Goal: Task Accomplishment & Management: Use online tool/utility

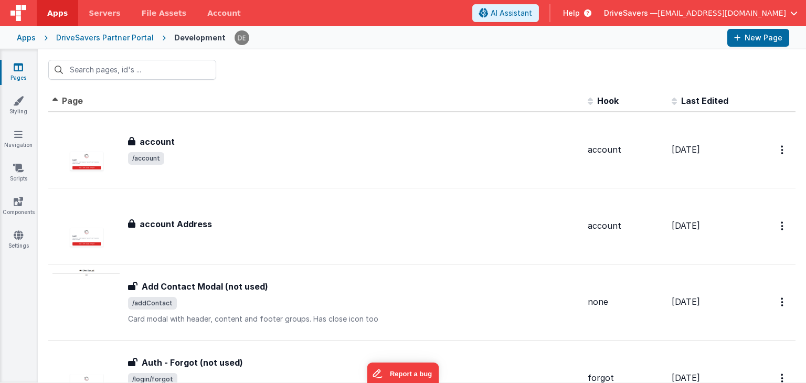
click at [166, 72] on input "text" at bounding box center [132, 70] width 168 height 20
click at [131, 69] on input "text" at bounding box center [132, 70] width 168 height 20
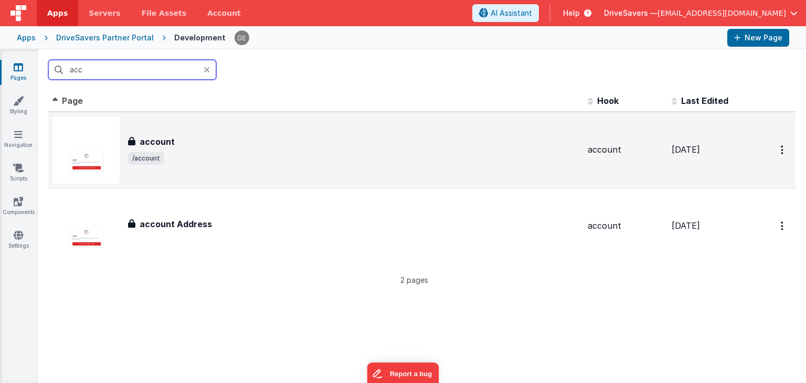
type input "acc"
click at [153, 135] on h3 "account" at bounding box center [157, 141] width 35 height 13
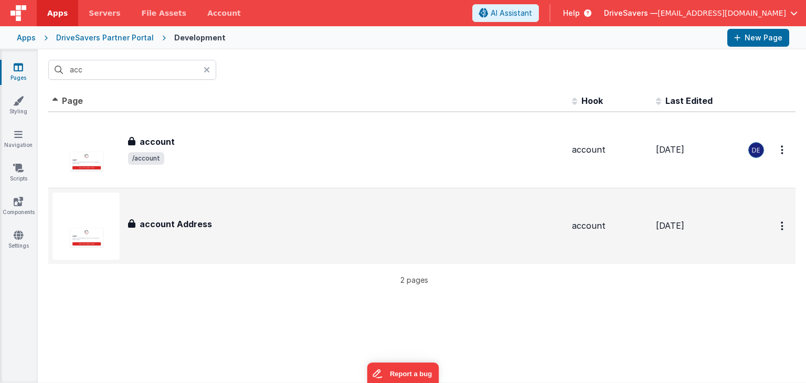
click at [175, 208] on div "account Address account Address" at bounding box center [307, 226] width 511 height 67
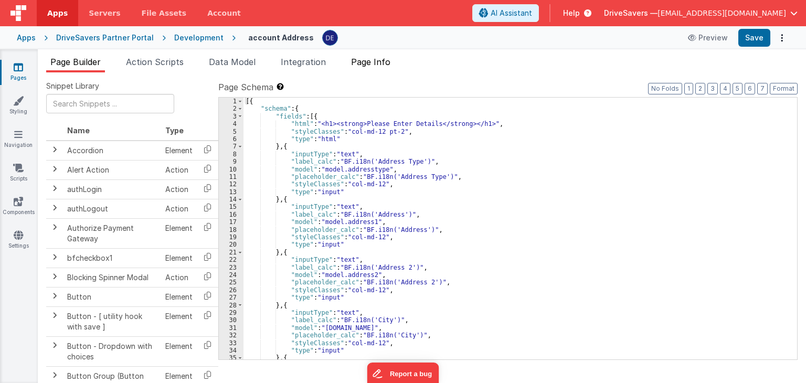
click at [386, 61] on span "Page Info" at bounding box center [370, 62] width 39 height 10
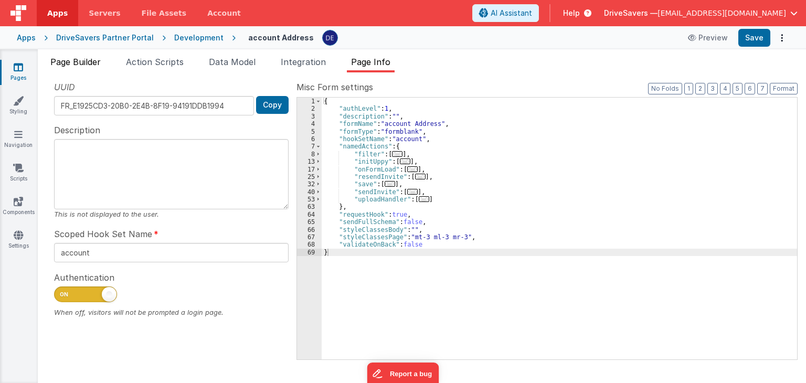
click at [92, 57] on span "Page Builder" at bounding box center [75, 62] width 50 height 10
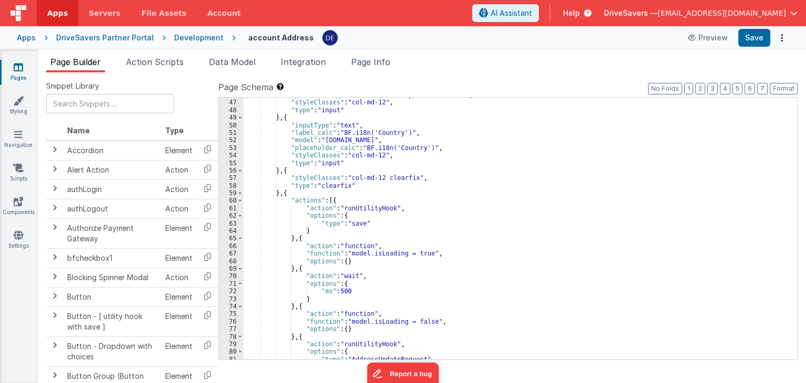
scroll to position [478, 0]
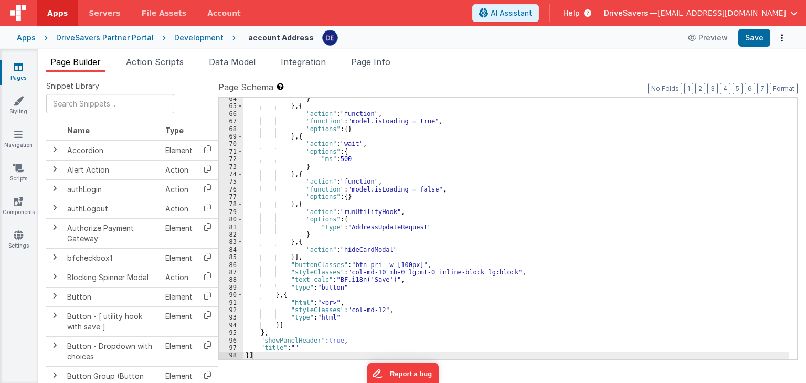
click at [142, 39] on div "DriveSavers Partner Portal" at bounding box center [105, 38] width 98 height 10
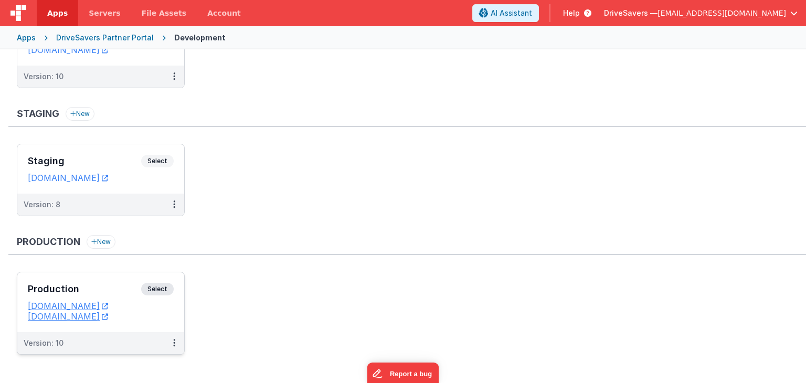
scroll to position [89, 0]
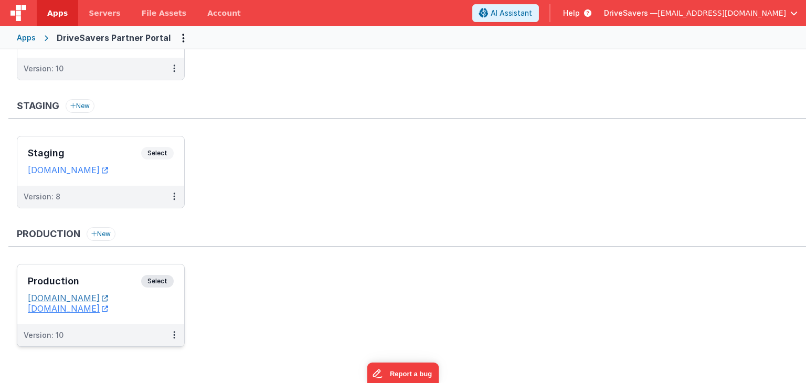
click at [88, 297] on link "[DOMAIN_NAME]" at bounding box center [68, 298] width 80 height 10
click at [174, 335] on icon at bounding box center [174, 335] width 2 height 1
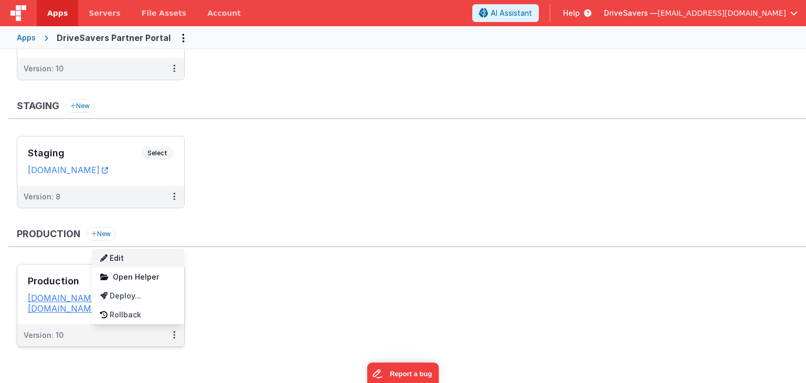
click at [143, 259] on link "Edit" at bounding box center [138, 258] width 92 height 19
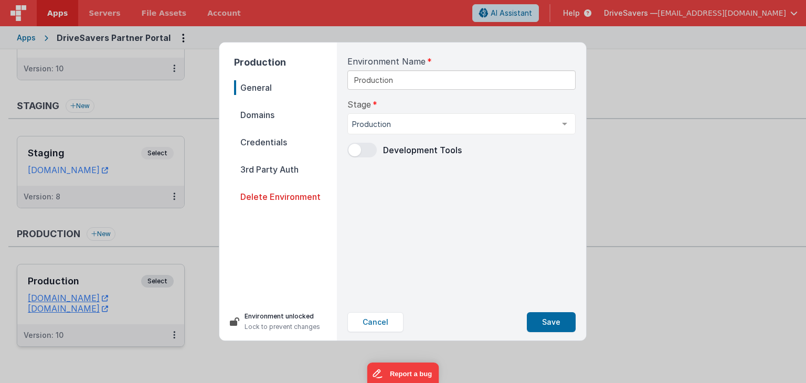
click at [280, 163] on span "3rd Party Auth" at bounding box center [285, 169] width 103 height 15
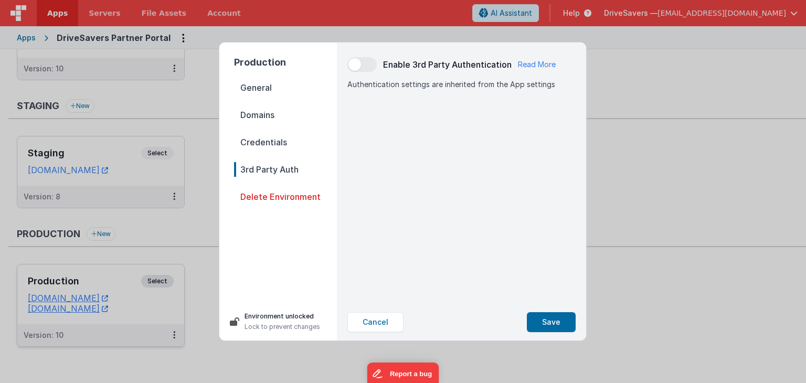
click at [281, 140] on span "Credentials" at bounding box center [285, 142] width 103 height 15
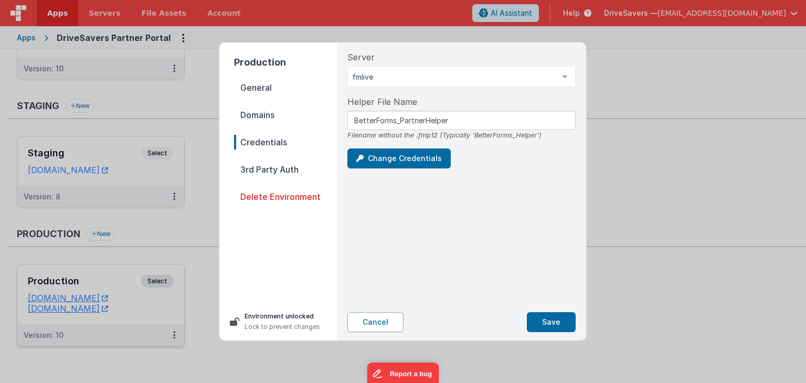
click at [377, 321] on button "Cancel" at bounding box center [375, 322] width 56 height 20
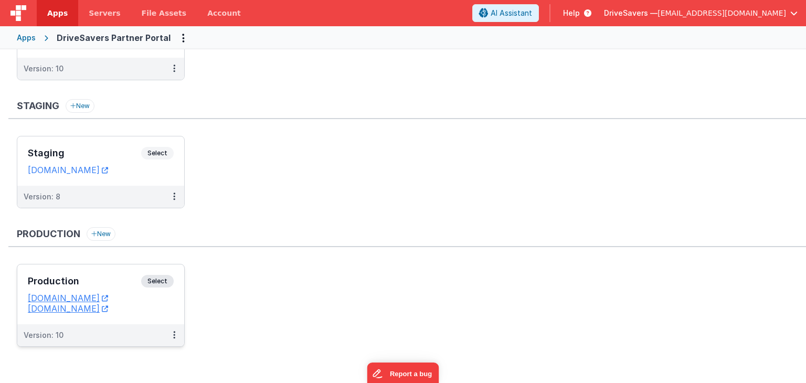
click at [103, 275] on div "Production Select" at bounding box center [101, 284] width 146 height 18
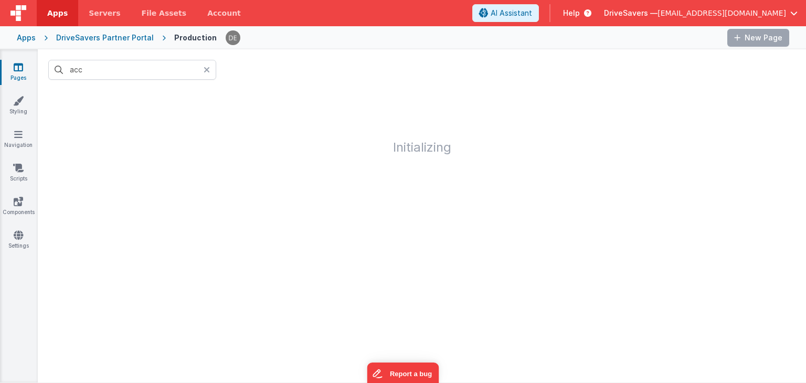
click at [206, 71] on icon at bounding box center [207, 70] width 6 height 8
click at [266, 69] on div at bounding box center [422, 69] width 768 height 41
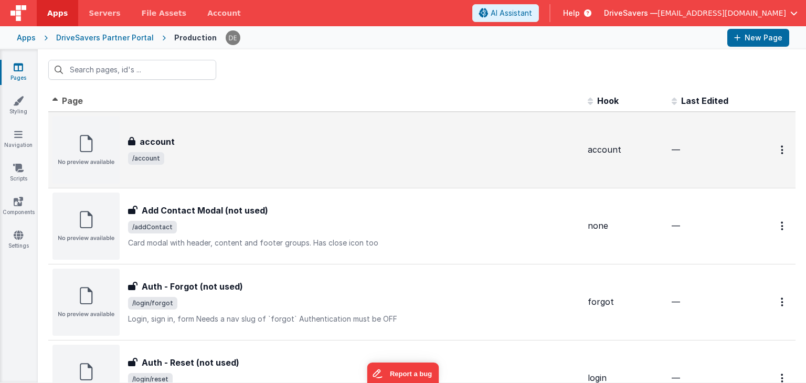
click at [468, 169] on div "account account /account" at bounding box center [315, 149] width 527 height 67
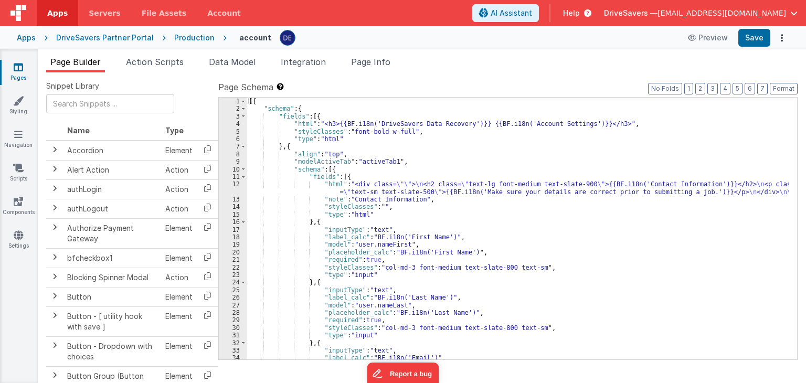
click at [459, 218] on div "[{ "schema" : { "fields" : [{ "html" : "<h3>{{BF.i18n('DriveSavers Data Recover…" at bounding box center [518, 236] width 542 height 277
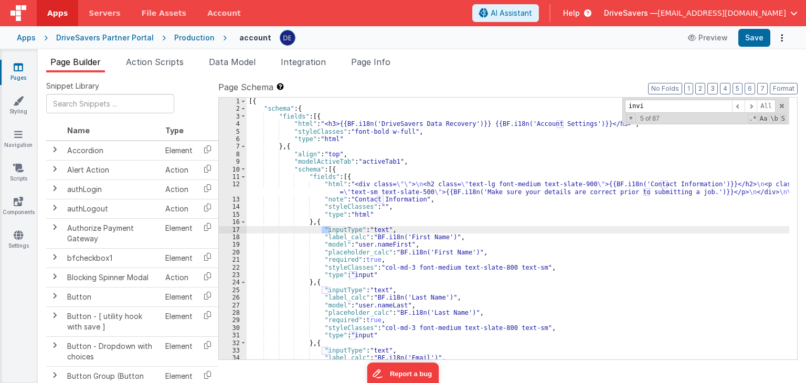
scroll to position [1516, 0]
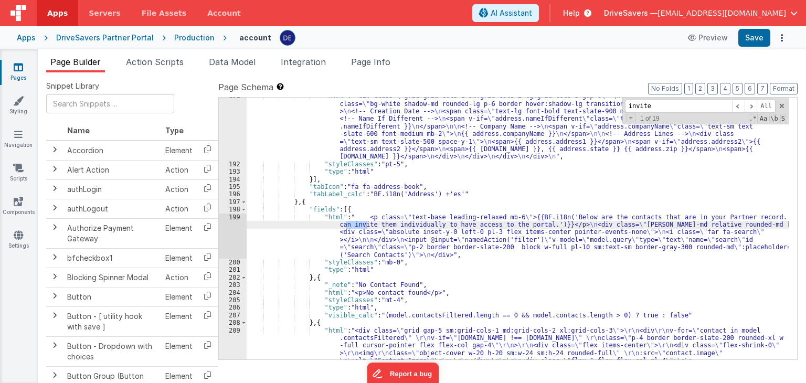
click at [630, 105] on input "invite" at bounding box center [678, 106] width 107 height 13
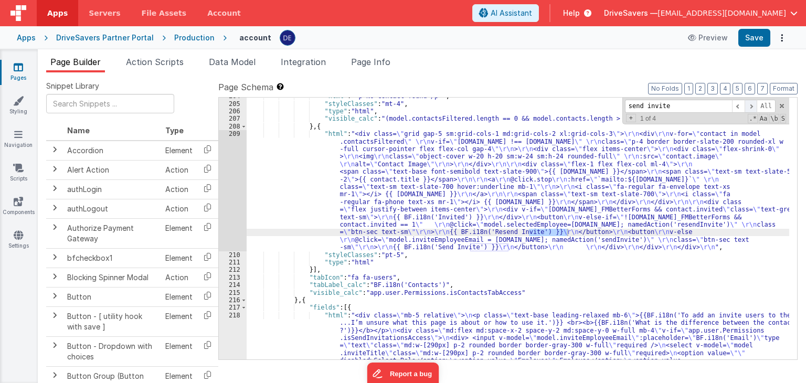
type input "send invite"
click at [748, 108] on span at bounding box center [750, 106] width 13 height 13
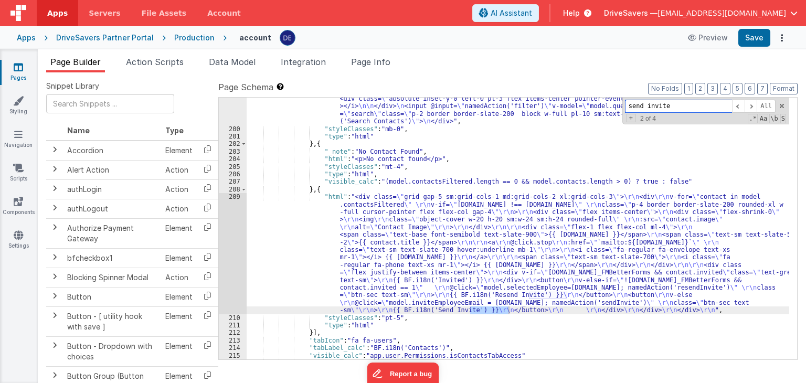
scroll to position [1649, 0]
click at [402, 285] on div ""html" : " <p class= \" text-base leading-relaxed mb-6 \" >{{BF.i18n('Below are…" at bounding box center [518, 237] width 542 height 315
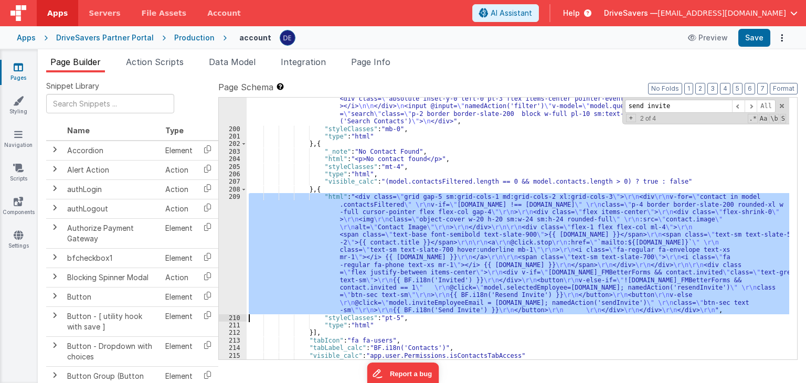
click at [237, 259] on div "209" at bounding box center [233, 253] width 28 height 121
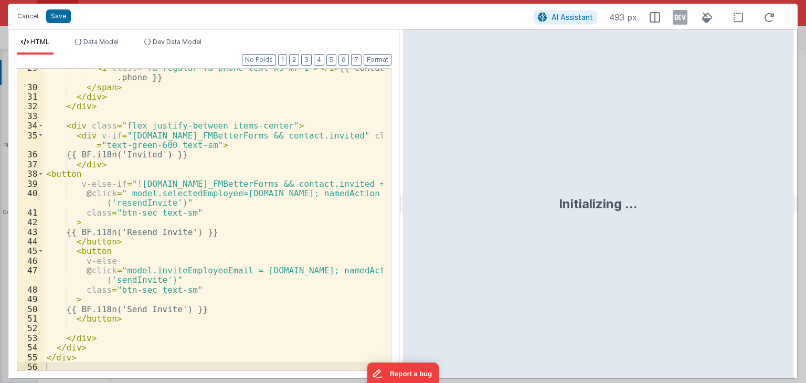
scroll to position [315, 0]
click at [38, 15] on button "Cancel" at bounding box center [27, 16] width 31 height 15
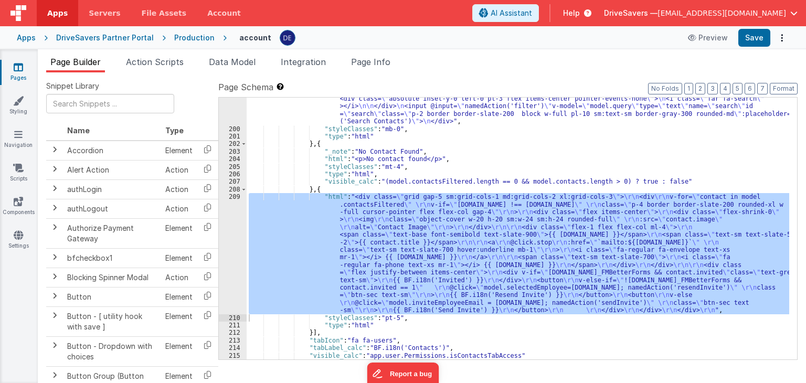
click at [131, 36] on div "DriveSavers Partner Portal" at bounding box center [105, 38] width 98 height 10
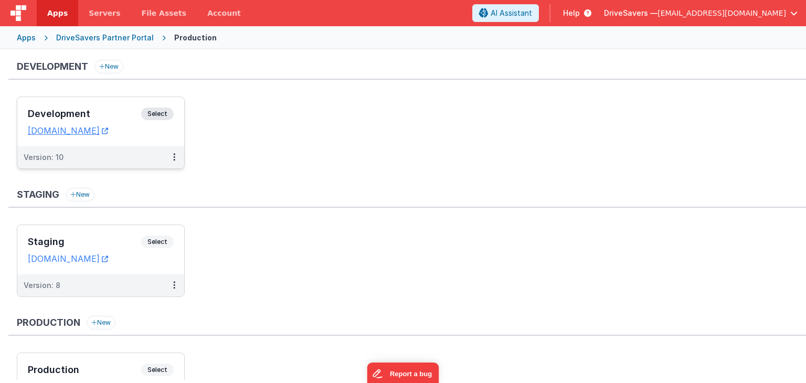
click at [86, 114] on h3 "Development" at bounding box center [84, 114] width 113 height 10
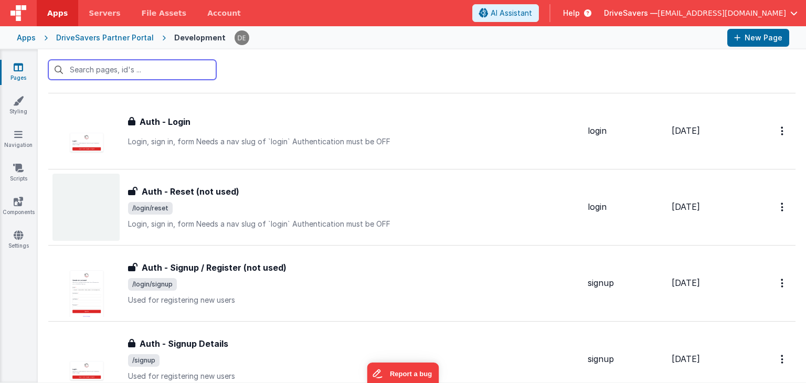
scroll to position [157, 0]
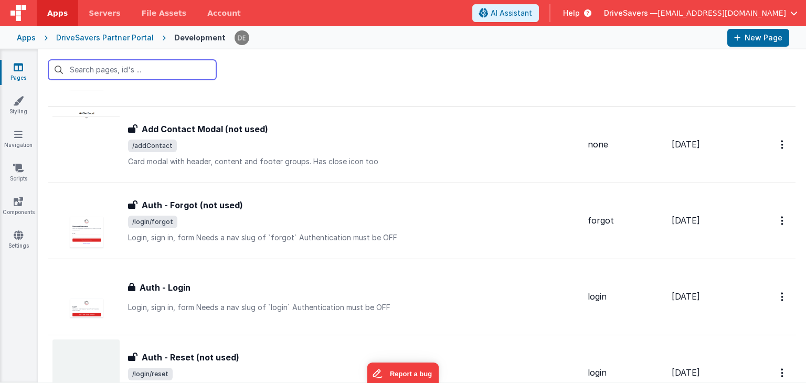
click at [156, 72] on input "text" at bounding box center [132, 70] width 168 height 20
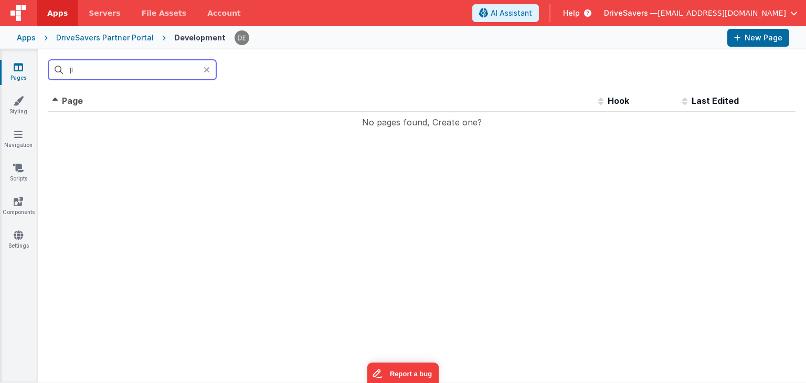
scroll to position [0, 0]
drag, startPoint x: 58, startPoint y: 61, endPoint x: 30, endPoint y: 60, distance: 27.3
click at [30, 60] on section "Pages Styling Navigation Scripts Components Settings jib Id Page Description Ho…" at bounding box center [403, 215] width 806 height 333
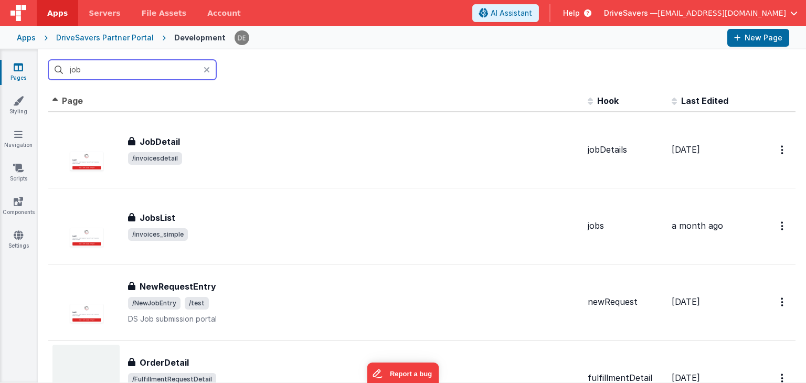
type input "job"
click at [278, 68] on div "job" at bounding box center [422, 69] width 768 height 41
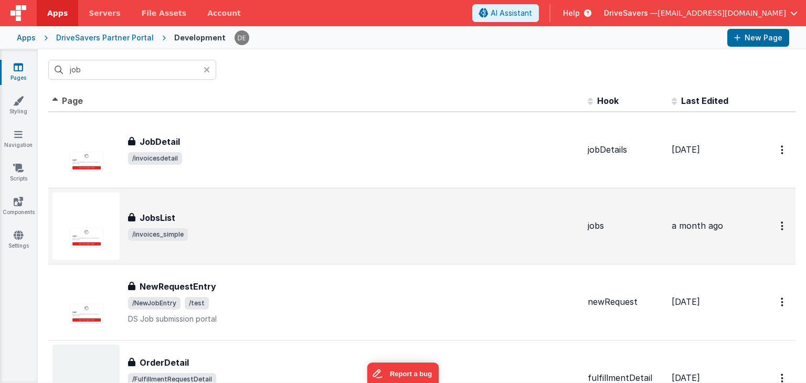
click at [380, 205] on div "JobsList JobsList /invoices_simple" at bounding box center [315, 226] width 527 height 67
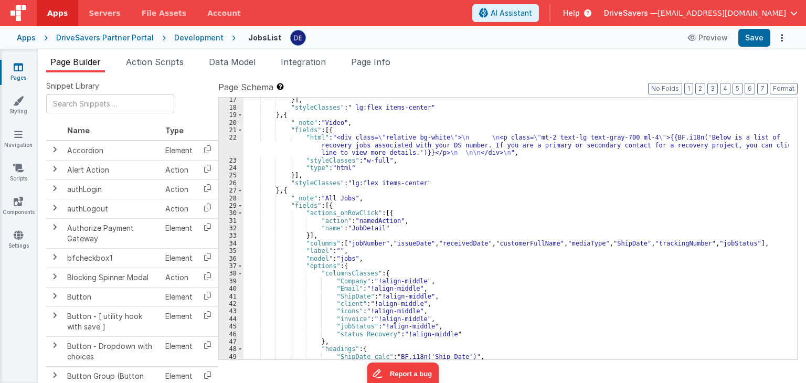
scroll to position [143, 0]
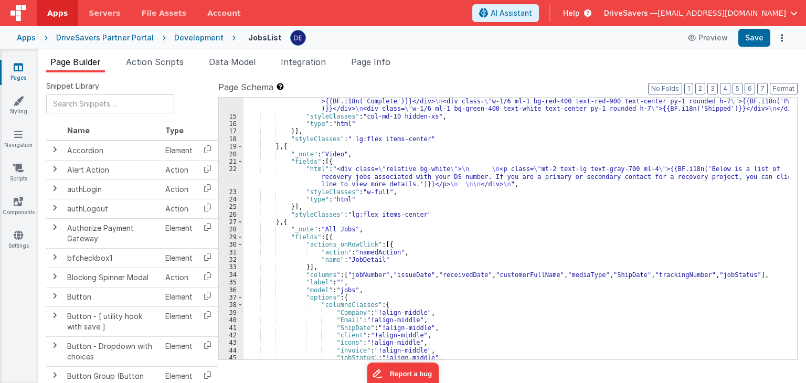
click at [423, 239] on div ""html" : " \n <h2 class= \" mb-2 \" >Legend:</h2> \n <div class= \" flex text-s…" at bounding box center [516, 221] width 546 height 322
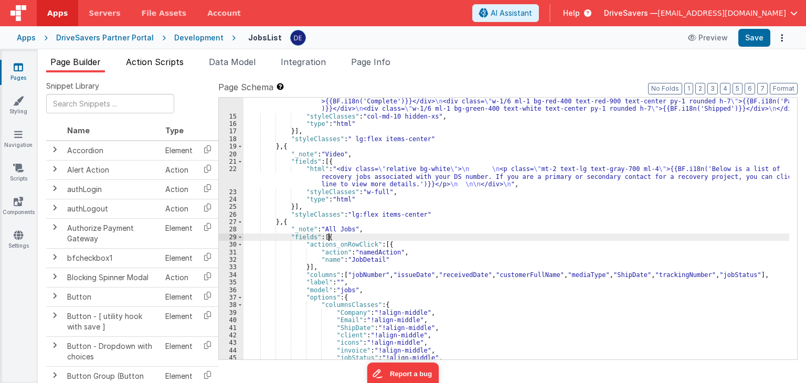
click at [172, 63] on span "Action Scripts" at bounding box center [155, 62] width 58 height 10
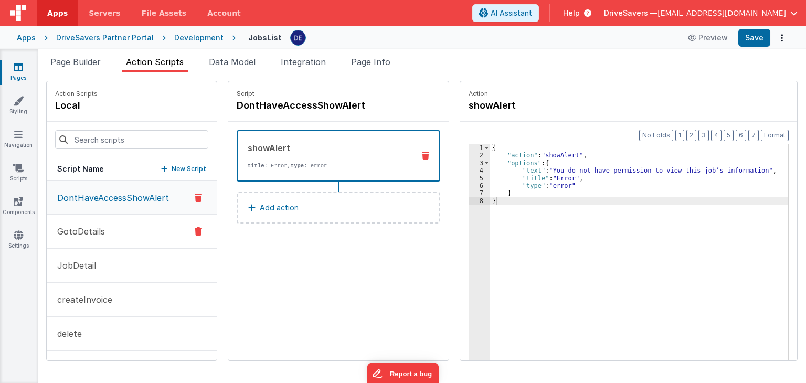
click at [115, 225] on button "GotoDetails" at bounding box center [132, 232] width 170 height 34
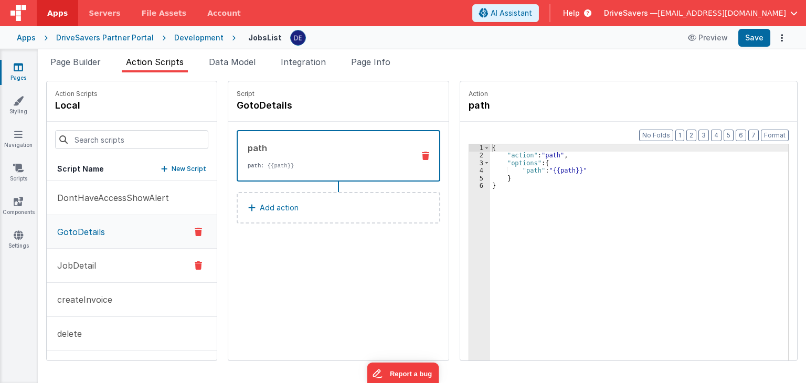
click at [111, 252] on button "JobDetail" at bounding box center [132, 266] width 170 height 34
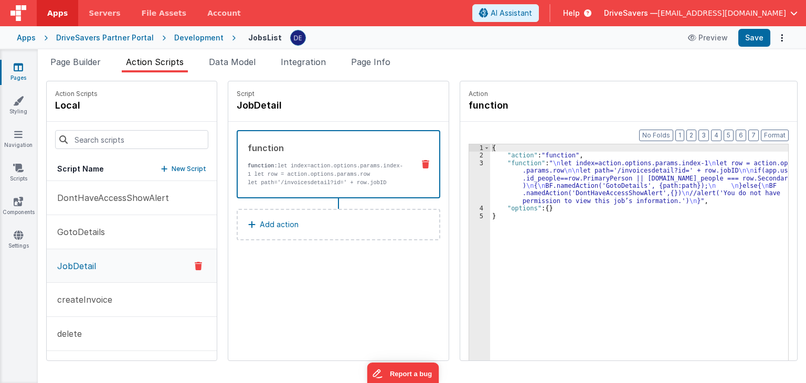
click at [278, 184] on p "let path='/invoicesdetail?id=' + row.jobID" at bounding box center [327, 182] width 158 height 8
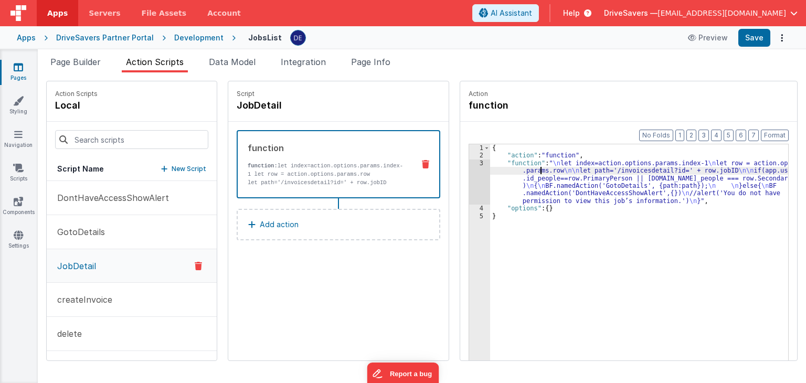
click at [530, 168] on div "{ "action" : "function" , "function" : " \n let index=action.options.params.ind…" at bounding box center [644, 276] width 309 height 264
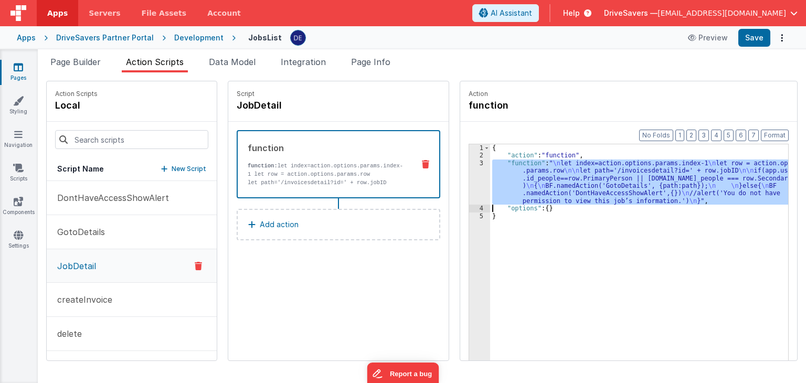
click at [469, 176] on div "3" at bounding box center [479, 181] width 21 height 45
